Goal: Book appointment/travel/reservation

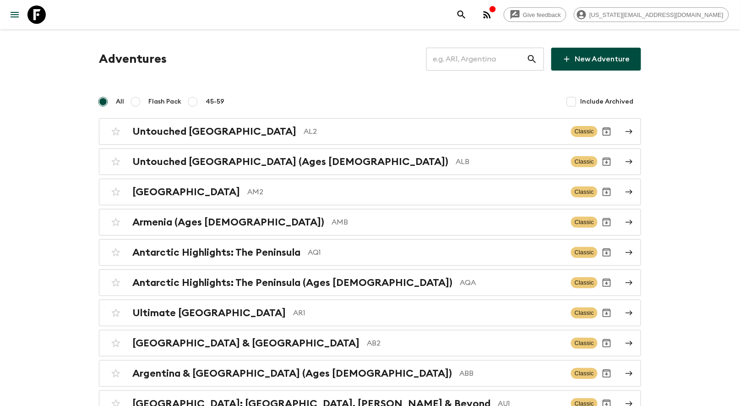
click at [486, 48] on input "text" at bounding box center [477, 59] width 100 height 26
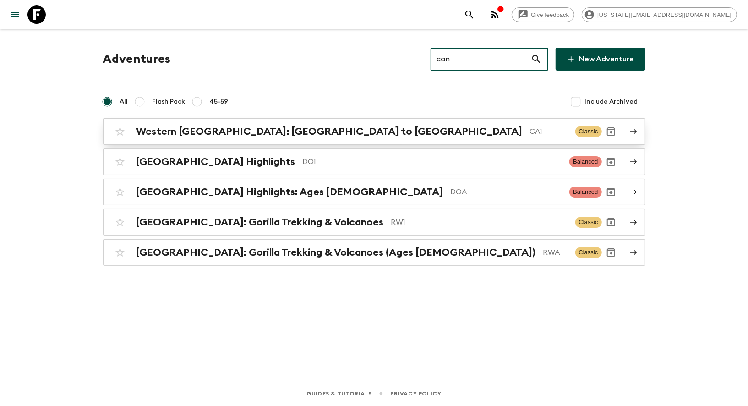
type input "can"
click at [329, 127] on div "[GEOGRAPHIC_DATA]: [GEOGRAPHIC_DATA] to [GEOGRAPHIC_DATA]" at bounding box center [353, 132] width 432 height 12
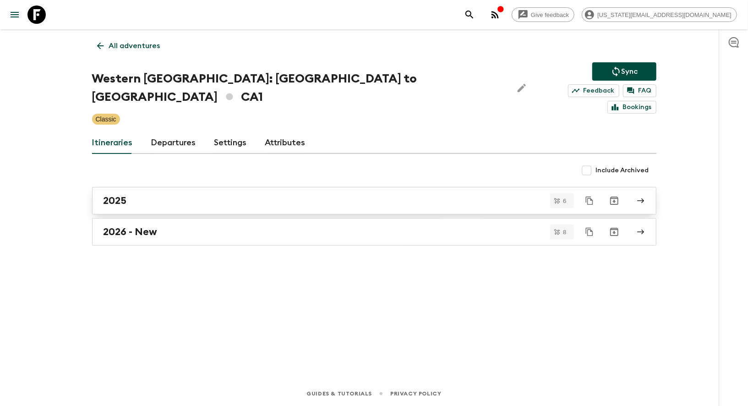
click at [115, 190] on link "2025" at bounding box center [374, 200] width 564 height 27
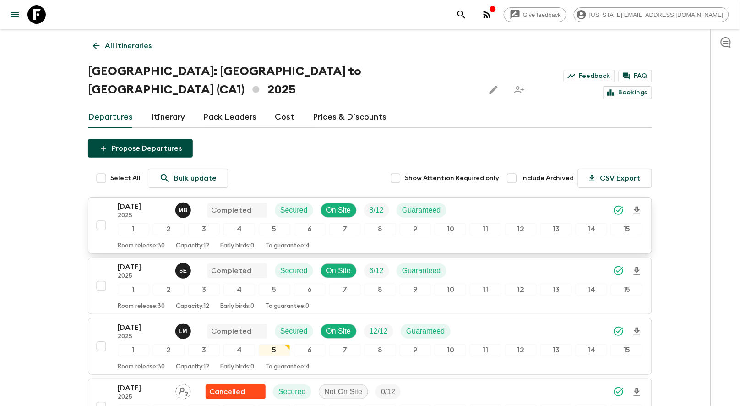
click at [137, 203] on div "[DATE] 2025 M B Completed Secured On Site 8 / 12 Guaranteed 1 2 3 4 5 6 7 8 9 1…" at bounding box center [380, 225] width 525 height 49
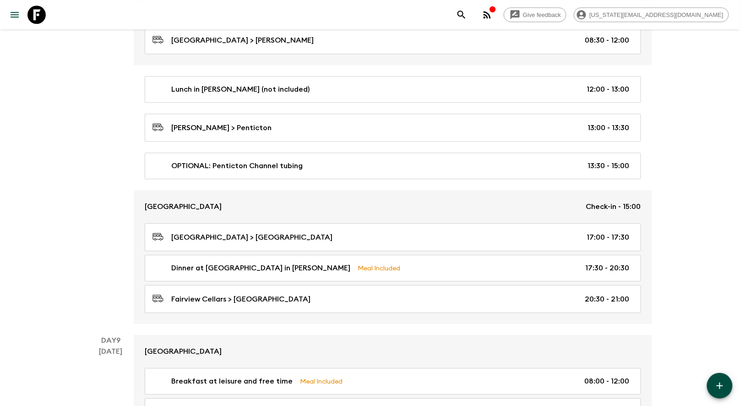
scroll to position [2015, 0]
